Goal: Task Accomplishment & Management: Manage account settings

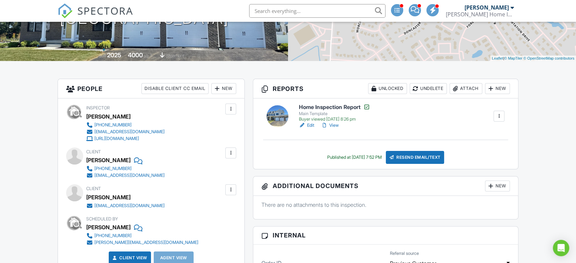
scroll to position [151, 0]
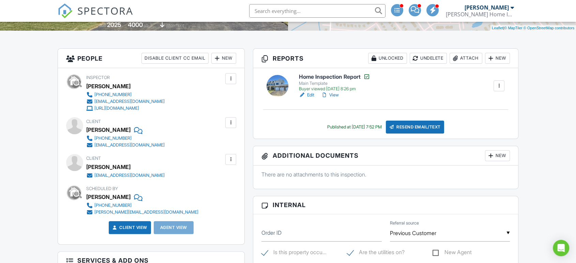
click at [338, 95] on link "View" at bounding box center [330, 95] width 18 height 7
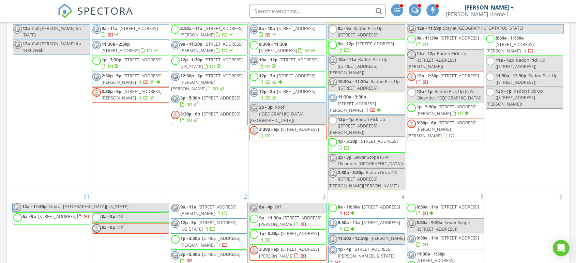
scroll to position [698, 0]
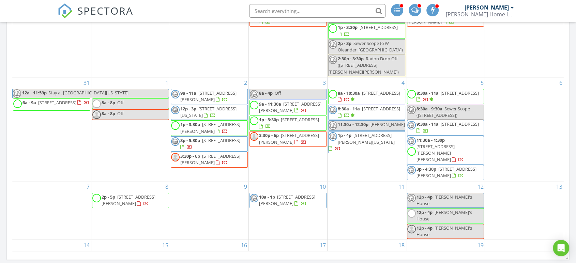
click at [447, 90] on span "1108 Park Ave, Collingswood 08108" at bounding box center [460, 93] width 38 height 6
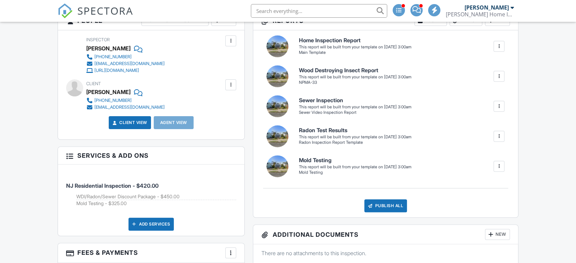
click at [230, 26] on div "New" at bounding box center [223, 20] width 25 height 11
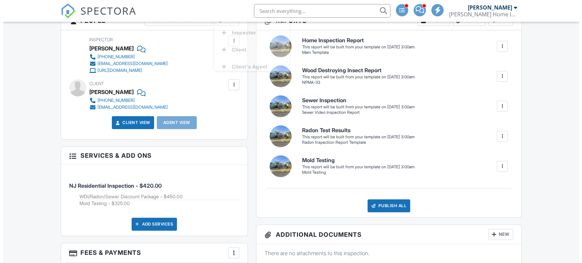
scroll to position [151, 0]
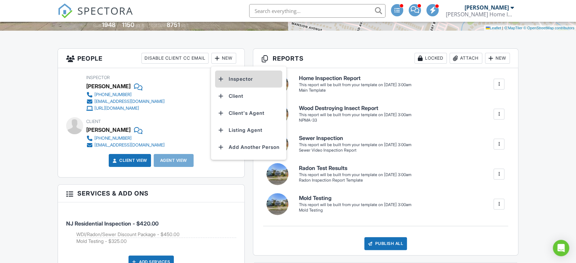
click at [229, 76] on li "Inspector" at bounding box center [248, 79] width 67 height 17
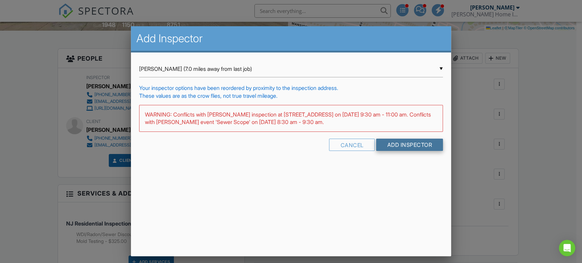
click at [399, 144] on input "Add Inspector" at bounding box center [409, 145] width 67 height 12
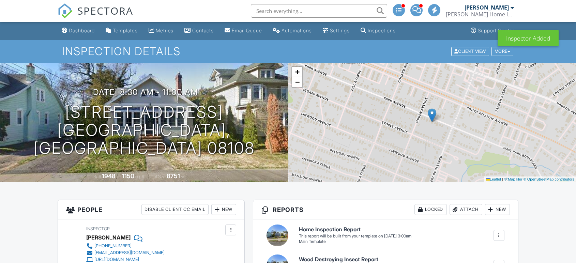
click at [233, 227] on div at bounding box center [230, 230] width 7 height 7
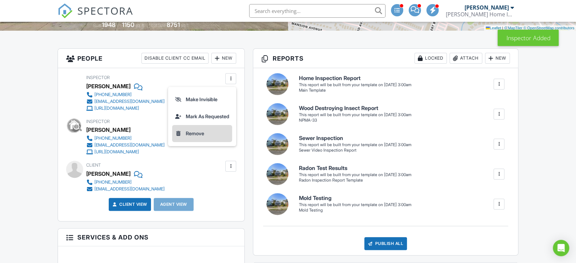
click at [203, 133] on li "Remove" at bounding box center [202, 133] width 60 height 17
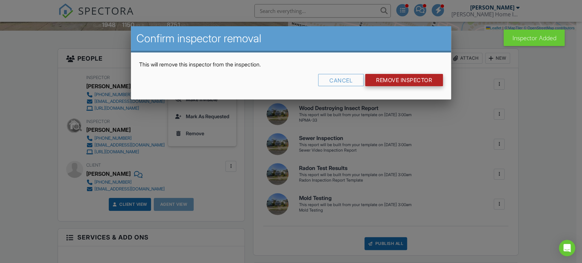
click at [397, 76] on input "Remove Inspector" at bounding box center [404, 80] width 78 height 12
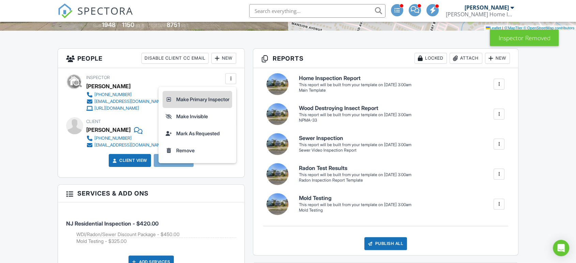
click at [199, 97] on li "Make Primary Inspector" at bounding box center [198, 99] width 70 height 17
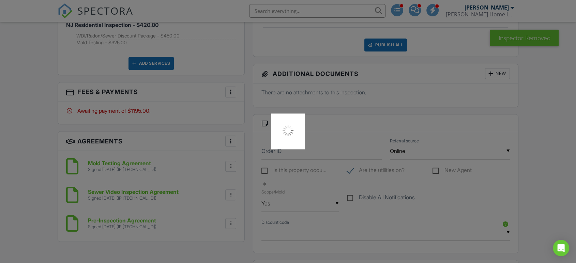
scroll to position [417, 0]
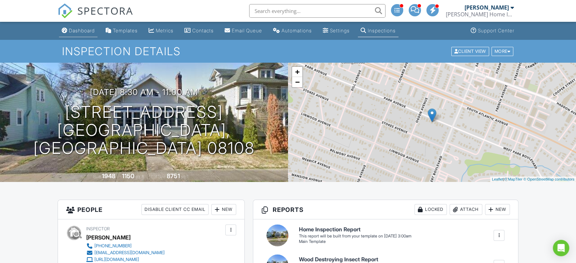
click at [84, 29] on div "Dashboard" at bounding box center [82, 31] width 26 height 6
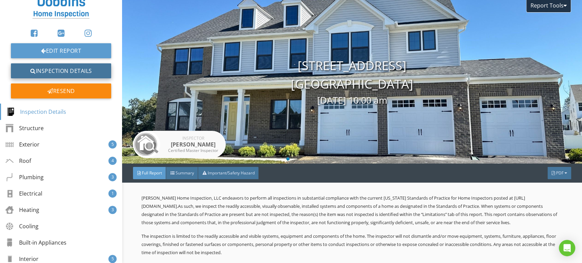
scroll to position [105, 0]
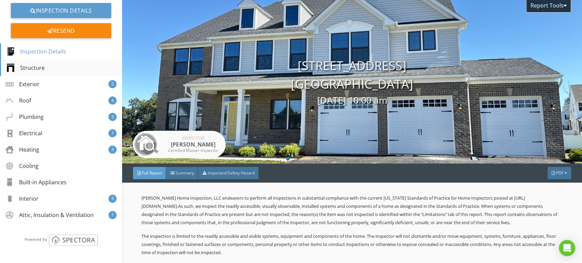
click at [41, 62] on div "Structure" at bounding box center [61, 68] width 122 height 16
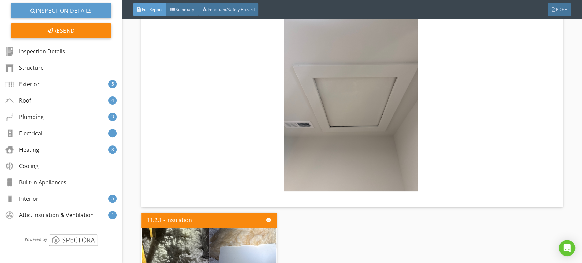
scroll to position [6394, 0]
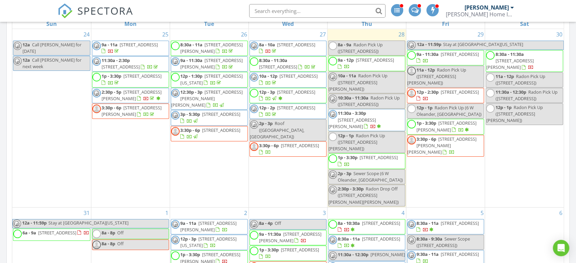
scroll to position [682, 0]
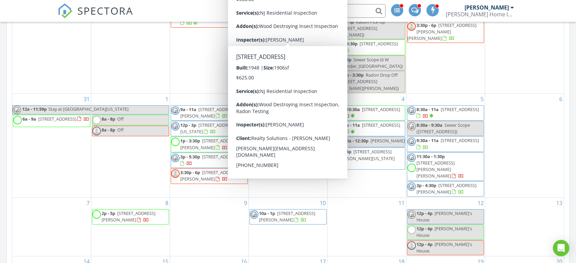
click at [0, 75] on div "Today Andrew Dobbins 10:00 am 2254 Clifford Ave, Waterford, NJ 08004 Radon Pick…" at bounding box center [288, 58] width 576 height 1302
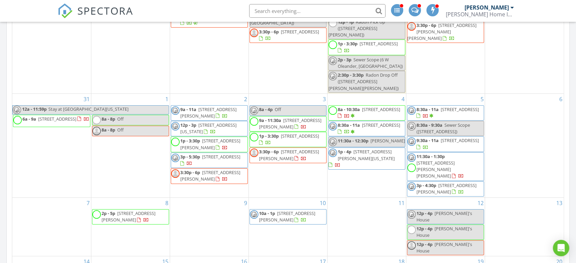
click at [435, 137] on span "9:30a - 11a" at bounding box center [428, 140] width 22 height 6
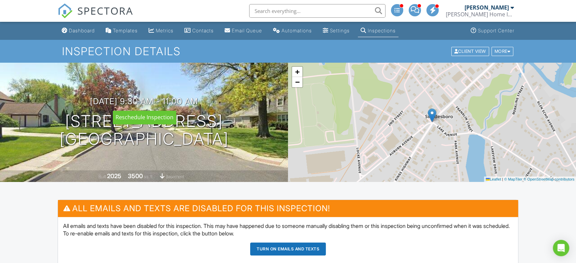
click at [163, 100] on h3 "[DATE] 9:30 am - 11:00 am" at bounding box center [144, 101] width 108 height 9
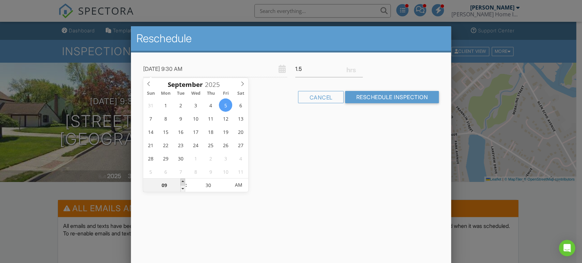
type input "09/05/2025 10:30 AM"
type input "10"
click at [183, 182] on span at bounding box center [182, 182] width 5 height 7
type input "09/05/2025 11:30 AM"
type input "11"
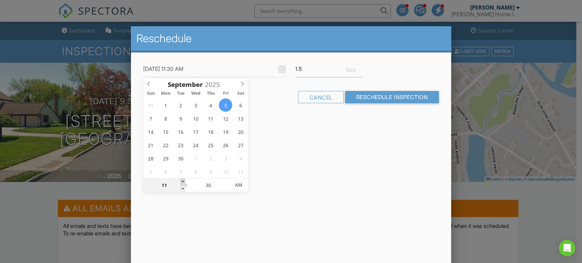
click at [183, 182] on span at bounding box center [182, 182] width 5 height 7
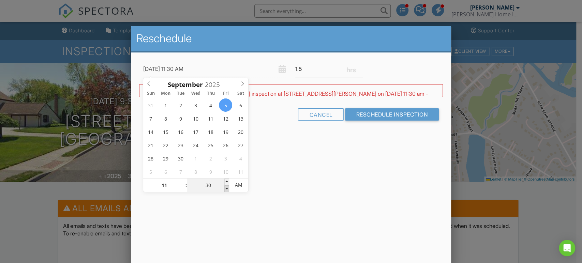
type input "09/05/2025 11:25 AM"
type input "25"
click at [227, 189] on span at bounding box center [226, 188] width 5 height 7
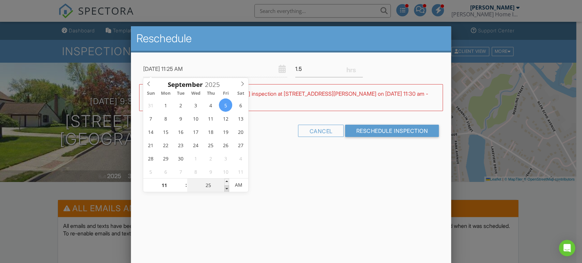
type input "09/05/2025 11:20 AM"
type input "20"
click at [227, 189] on span at bounding box center [226, 188] width 5 height 7
type input "09/05/2025 11:15 AM"
type input "15"
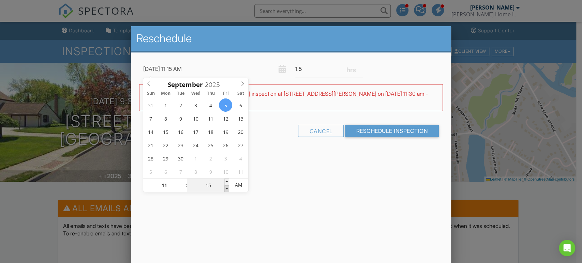
click at [227, 189] on span at bounding box center [226, 188] width 5 height 7
type input "09/05/2025 11:10 AM"
type input "10"
click at [227, 189] on span at bounding box center [226, 188] width 5 height 7
type input "09/05/2025 11:05 AM"
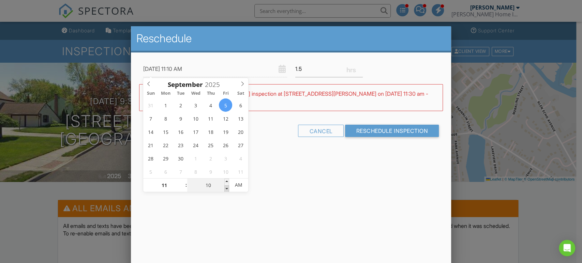
type input "05"
click at [227, 189] on span at bounding box center [226, 188] width 5 height 7
type input "09/05/2025 11:00 AM"
type input "00"
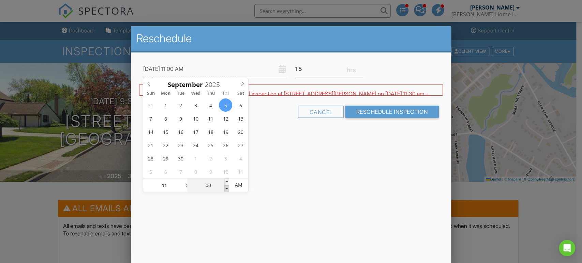
click at [227, 189] on span at bounding box center [226, 188] width 5 height 7
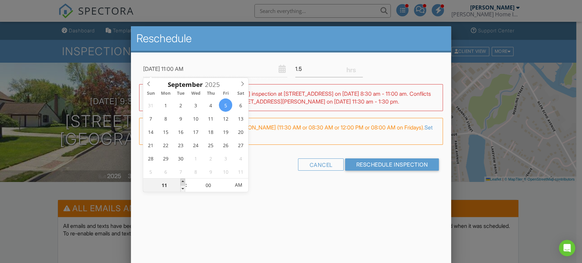
type input "09/05/2025 12:00 PM"
type input "12"
click at [182, 180] on span at bounding box center [182, 182] width 5 height 7
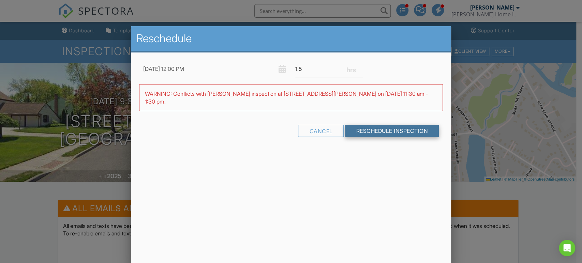
click at [381, 125] on input "Reschedule Inspection" at bounding box center [392, 131] width 94 height 12
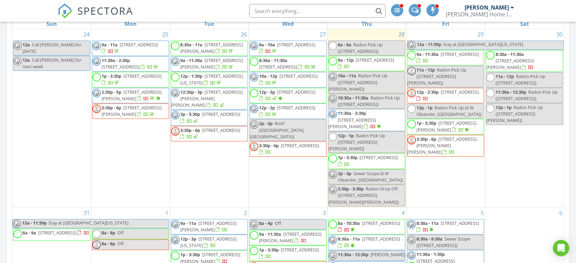
scroll to position [720, 0]
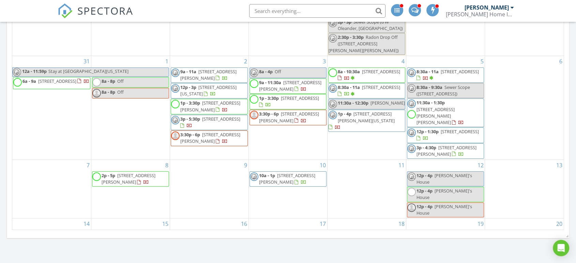
click at [448, 87] on span "Sewer Scope ([STREET_ADDRESS])" at bounding box center [444, 90] width 54 height 13
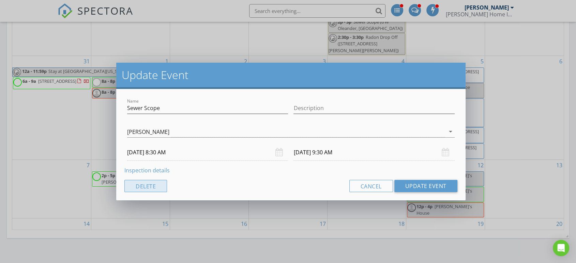
click at [145, 190] on button "Delete" at bounding box center [145, 186] width 43 height 12
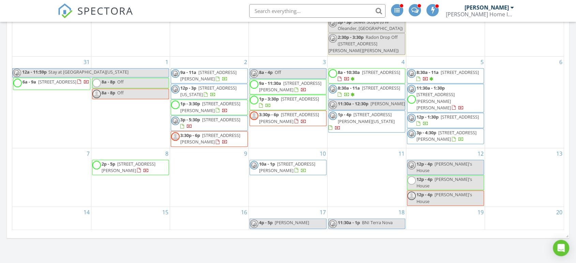
click at [435, 92] on span "1923 Rosemore Ave, Woodbury 08096" at bounding box center [436, 100] width 38 height 19
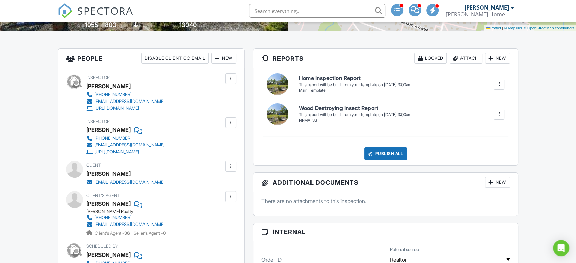
click at [231, 125] on div at bounding box center [230, 122] width 7 height 7
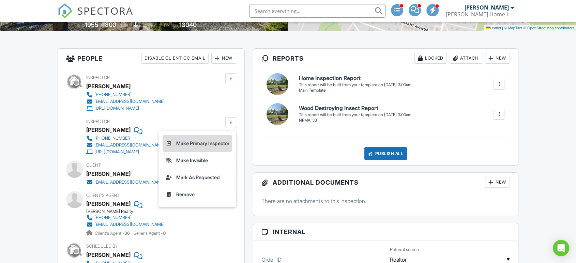
click at [206, 144] on li "Make Primary Inspector" at bounding box center [198, 143] width 70 height 17
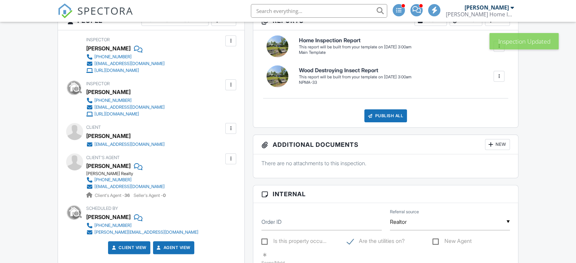
click at [232, 87] on div at bounding box center [230, 84] width 7 height 7
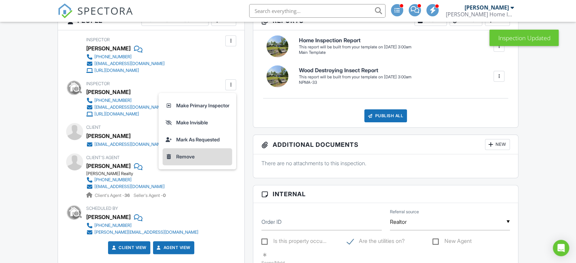
click at [191, 157] on li "Remove" at bounding box center [198, 156] width 70 height 17
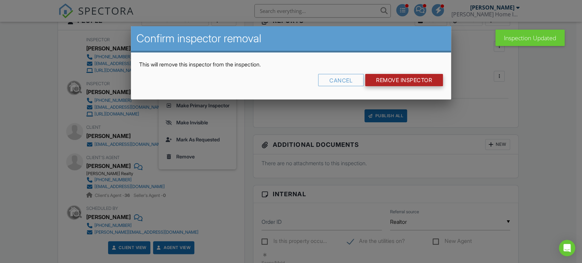
click at [383, 77] on input "Remove Inspector" at bounding box center [404, 80] width 78 height 12
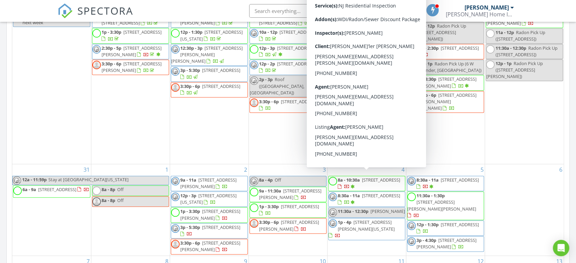
scroll to position [568, 0]
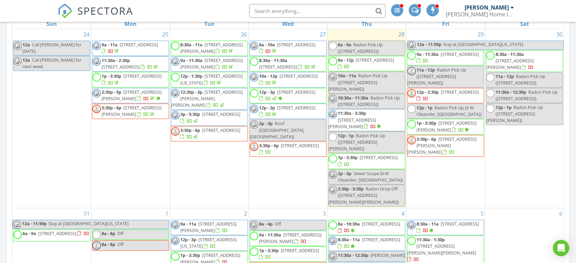
click at [0, 101] on div "[DATE] [PERSON_NAME] 10:00 am [STREET_ADDRESS][PERSON_NAME] Radon Pick Up [PERS…" at bounding box center [288, 172] width 576 height 1302
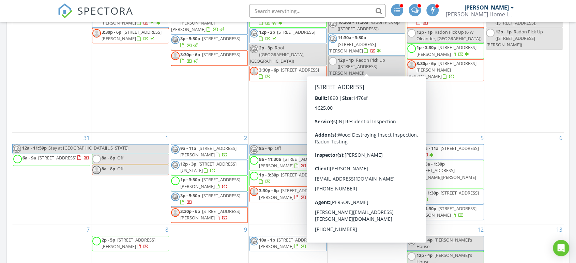
scroll to position [606, 0]
